Goal: Find specific page/section: Find specific page/section

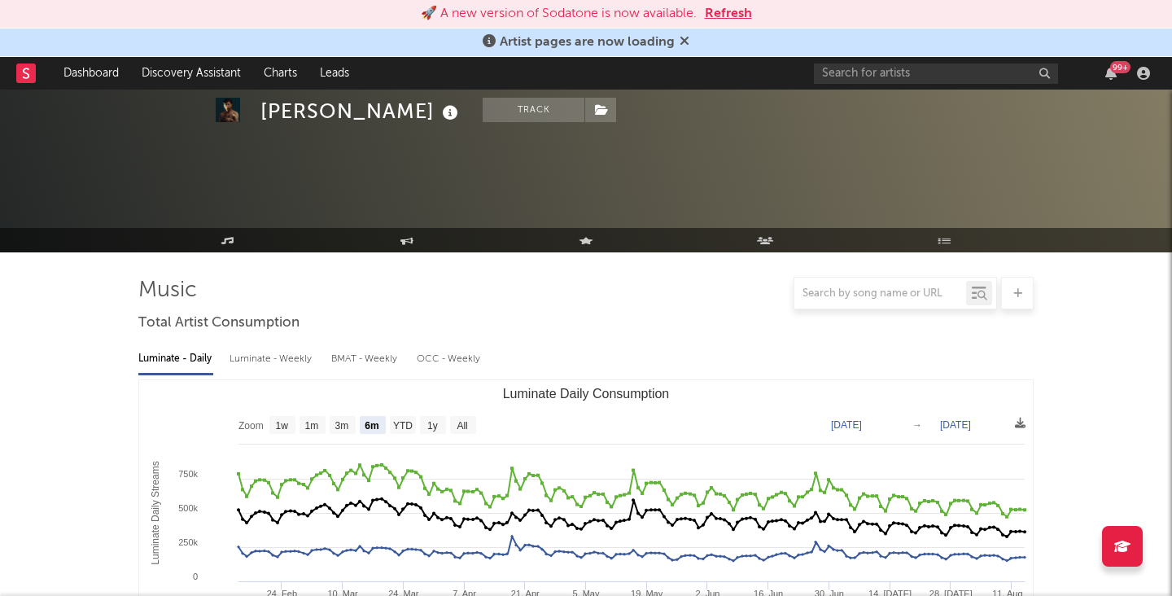
select select "6m"
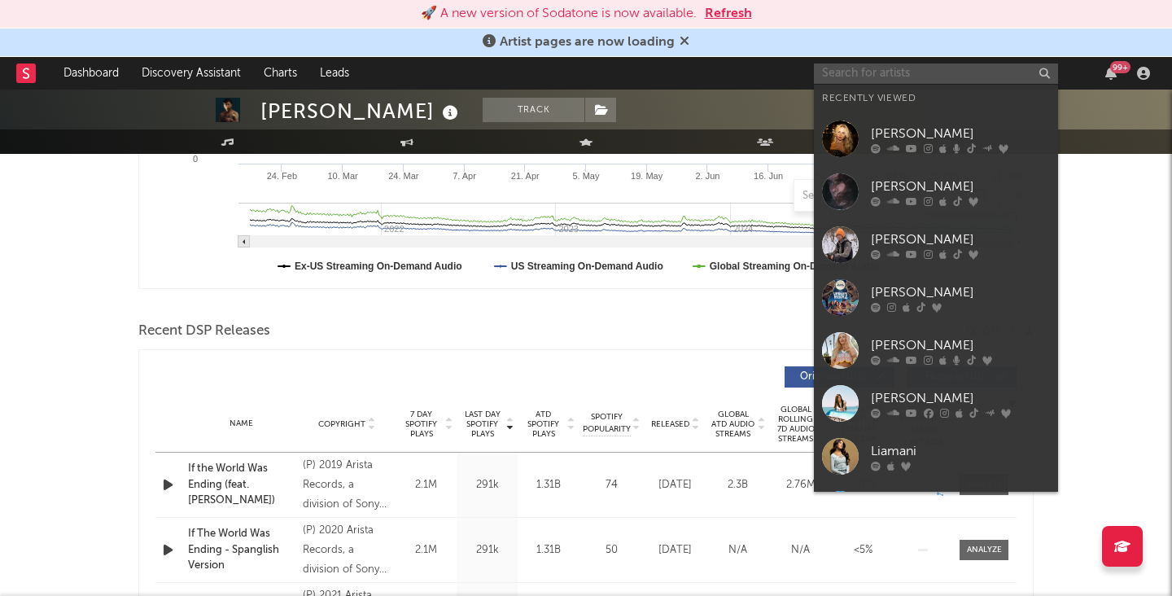
click at [862, 70] on input "text" at bounding box center [936, 74] width 244 height 20
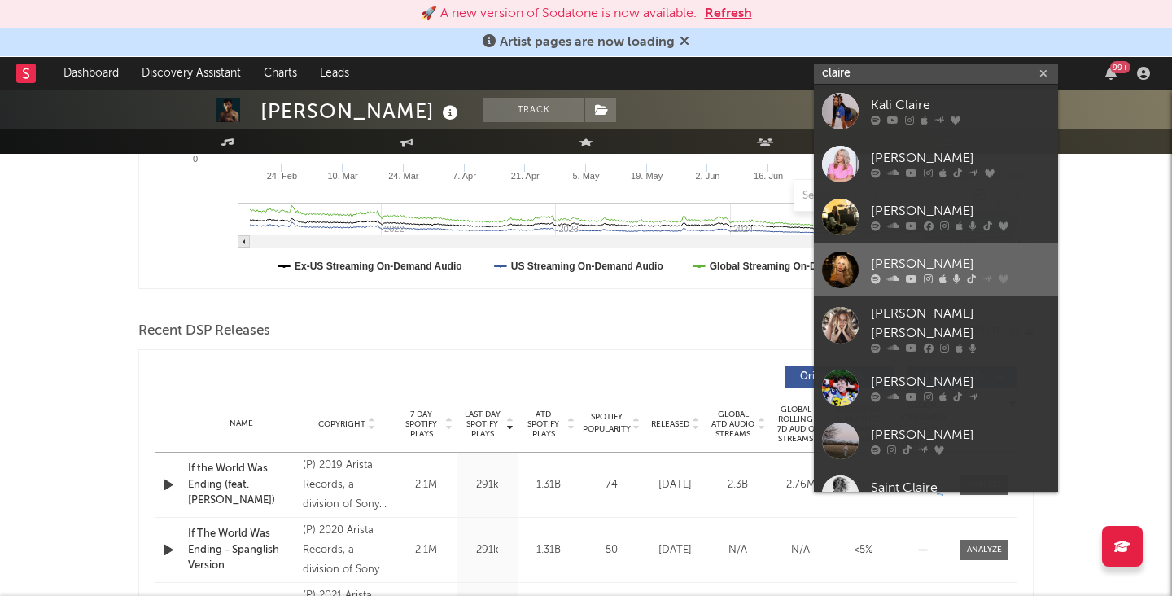
type input "claire"
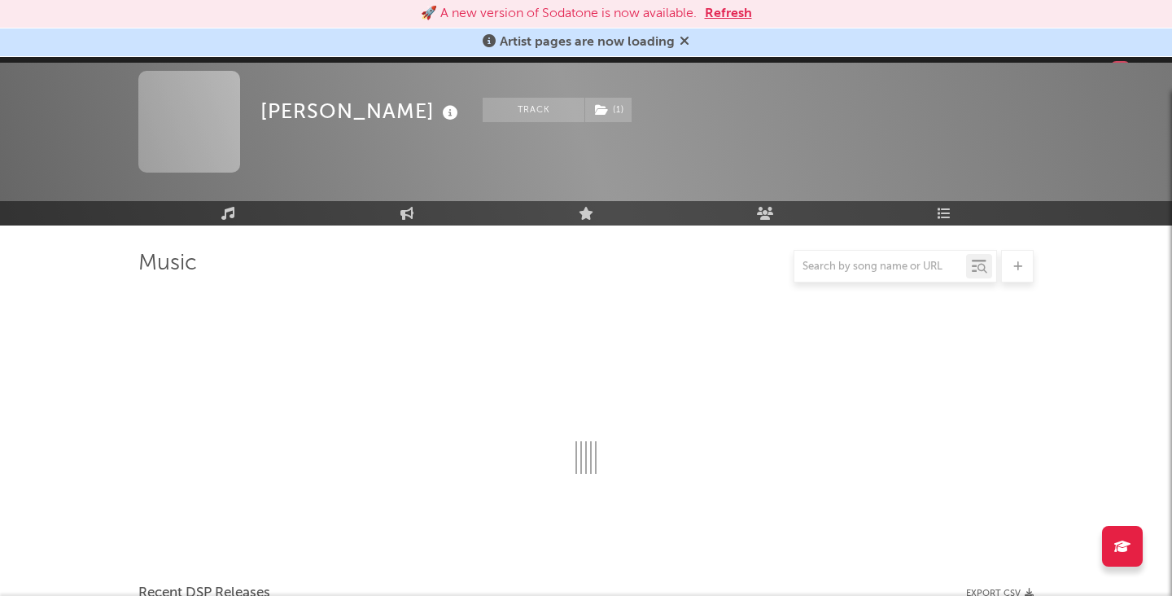
scroll to position [418, 0]
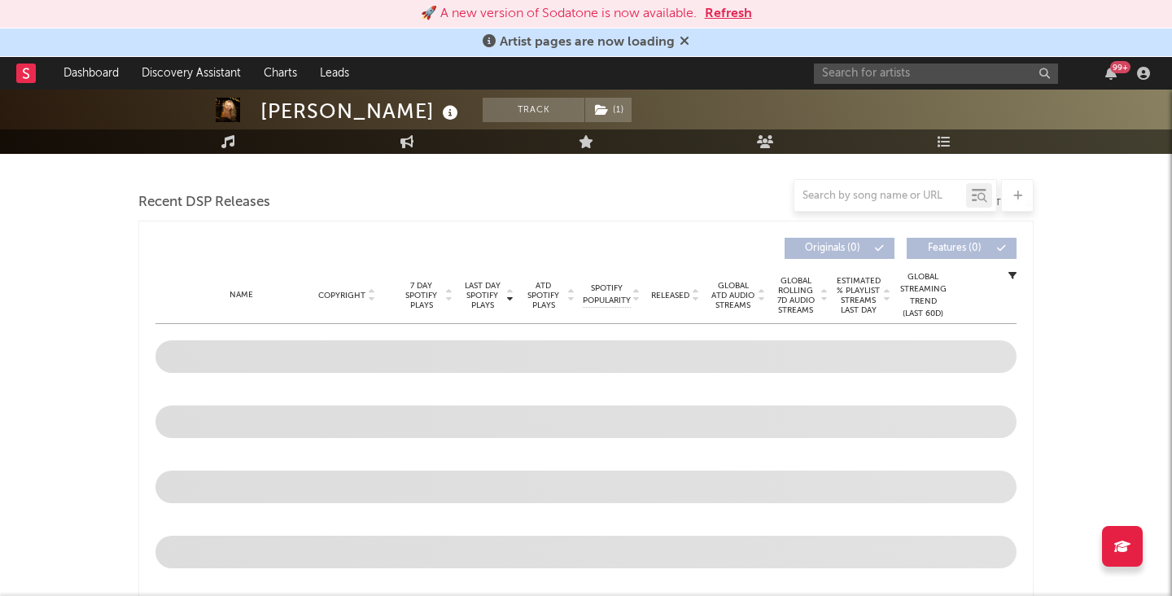
select select "6m"
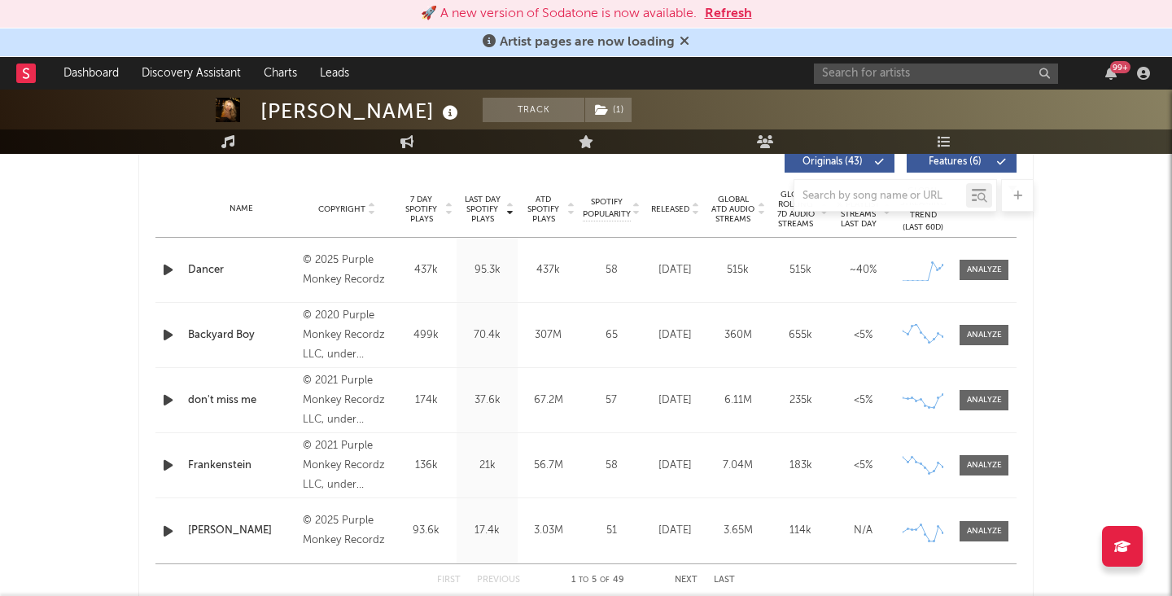
scroll to position [637, 0]
